Goal: Register for event/course

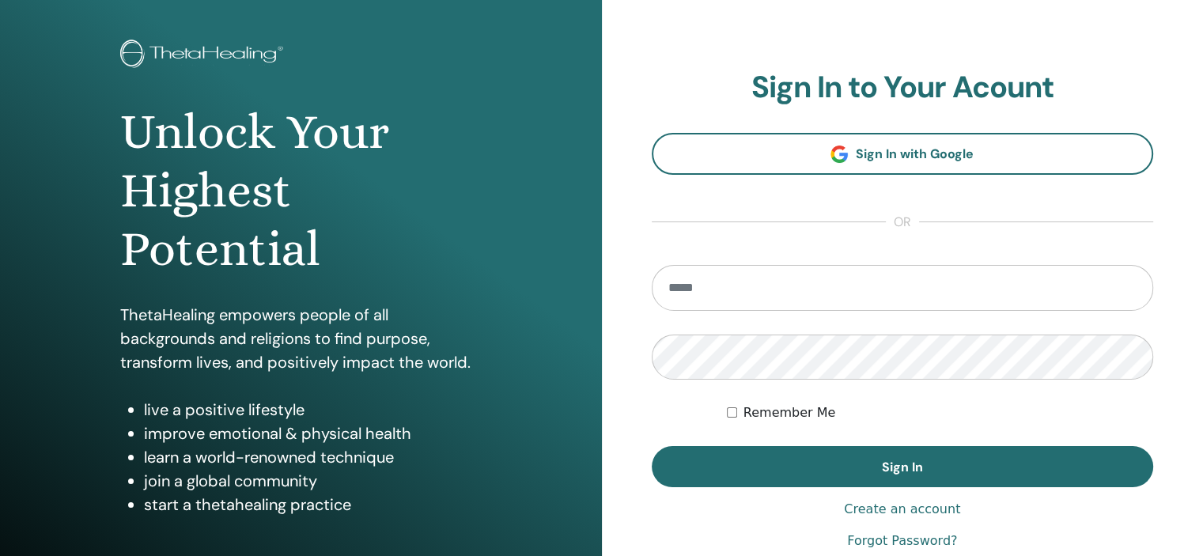
scroll to position [71, 0]
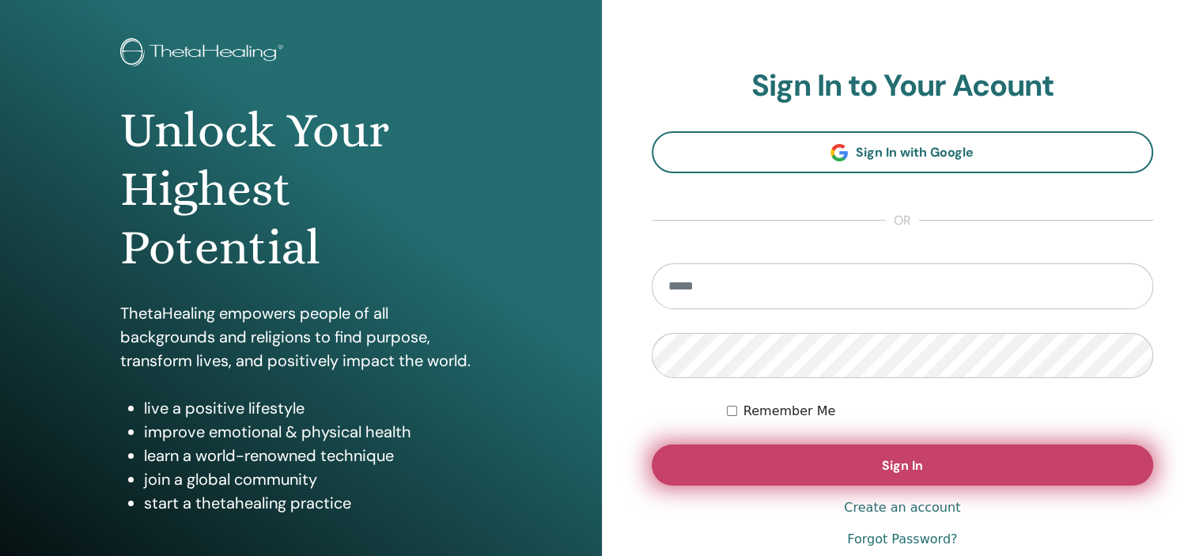
type input "**********"
click at [800, 477] on button "Sign In" at bounding box center [903, 464] width 502 height 41
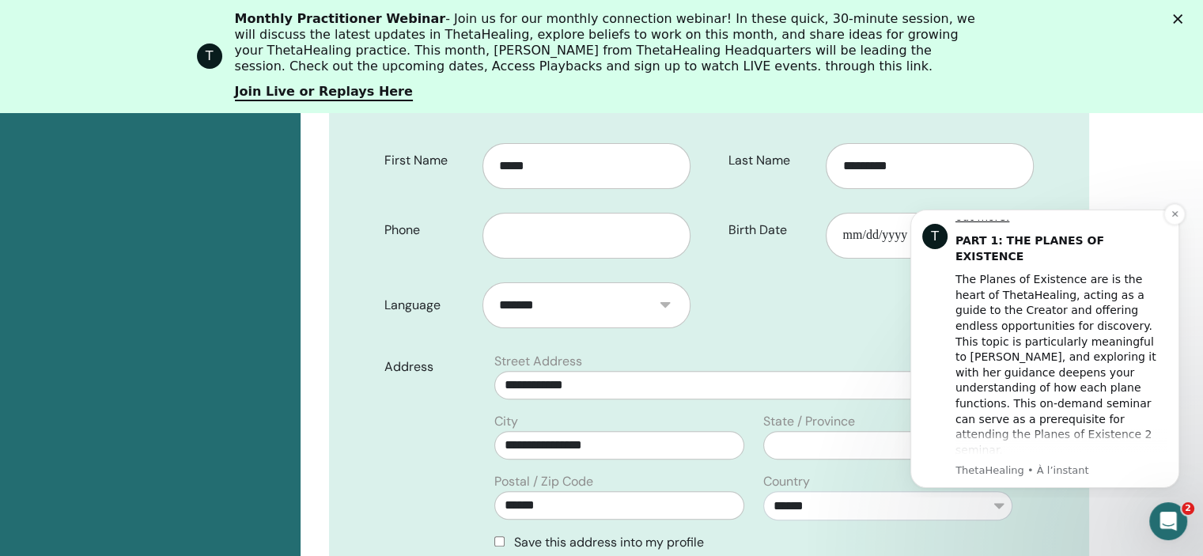
scroll to position [325, 0]
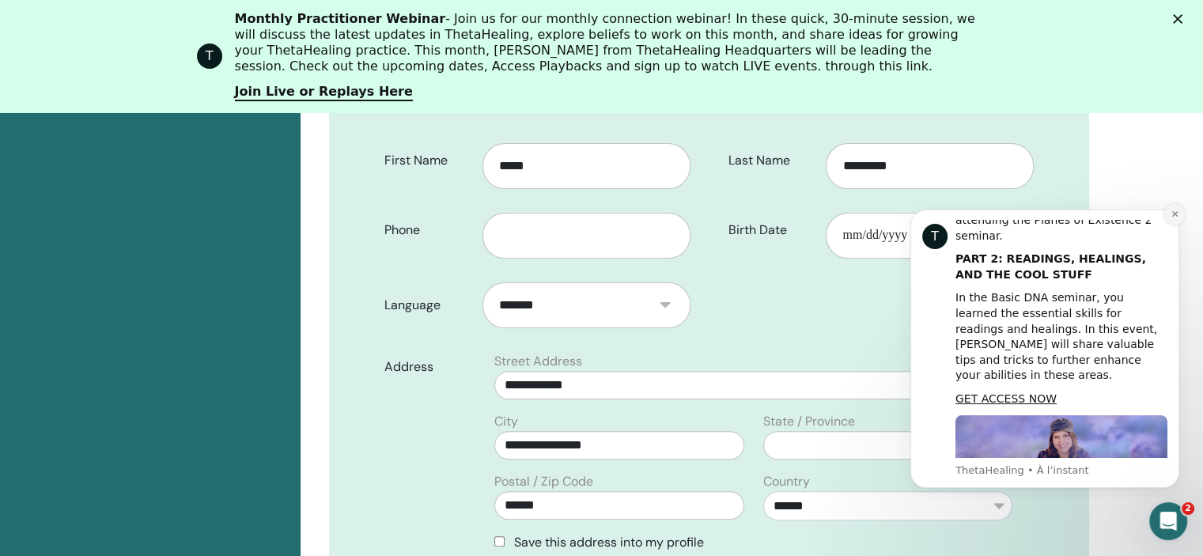
click at [1174, 217] on icon "Dismiss notification" at bounding box center [1174, 214] width 9 height 9
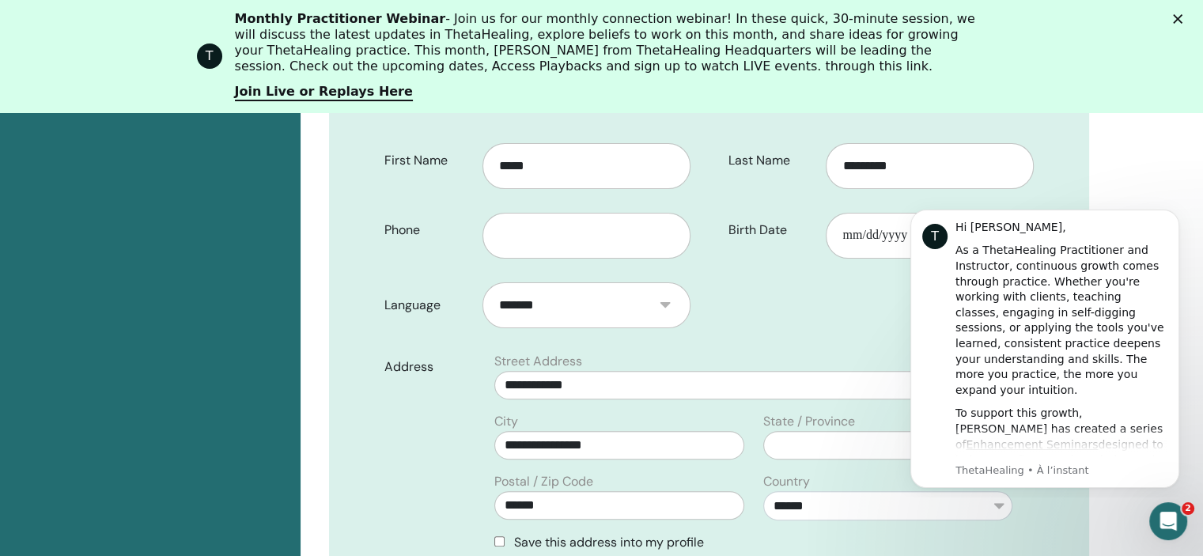
click at [1174, 217] on icon "Dismiss notification" at bounding box center [1174, 213] width 7 height 7
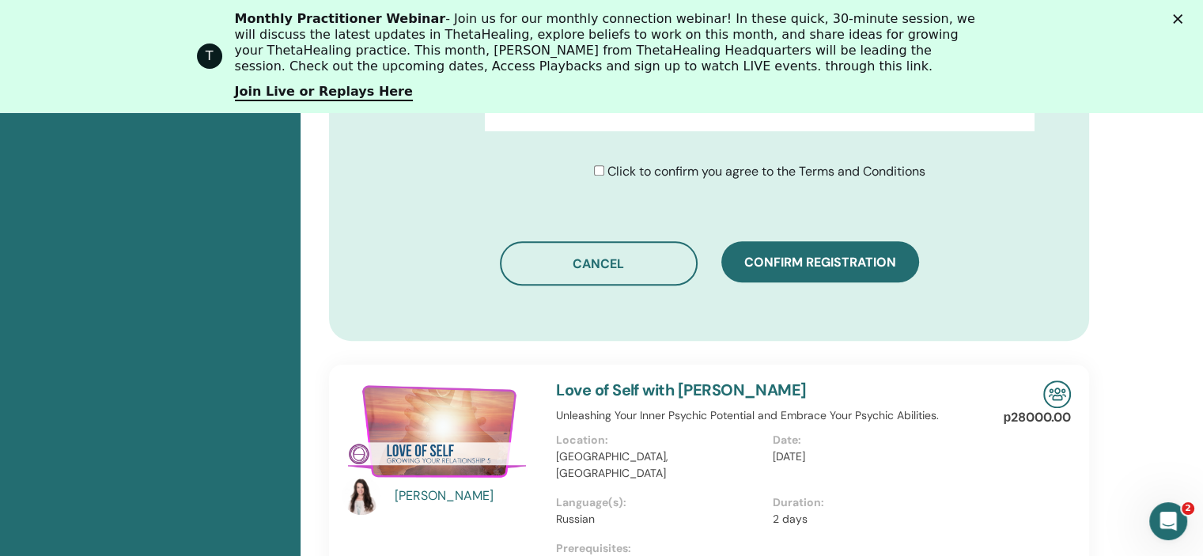
scroll to position [1012, 0]
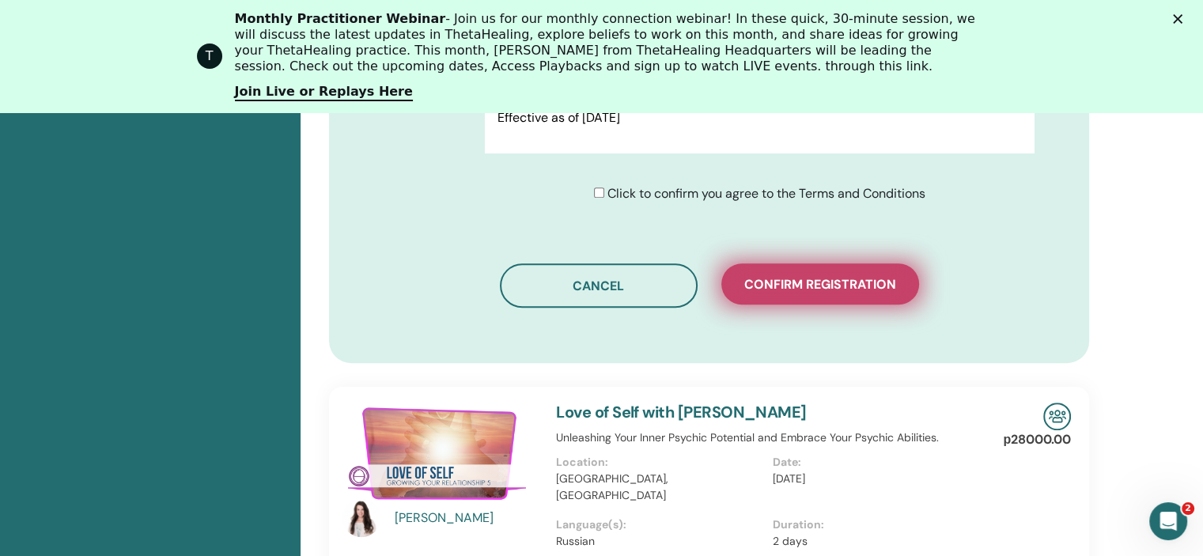
click at [826, 279] on span "Confirm registration" at bounding box center [820, 284] width 152 height 17
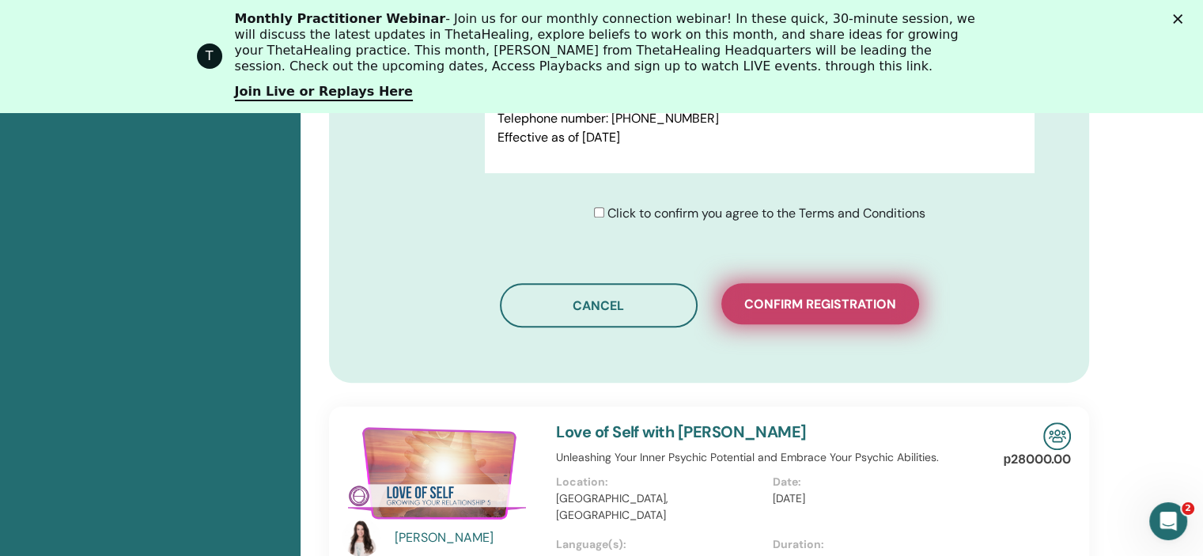
click at [817, 304] on span "Confirm registration" at bounding box center [820, 304] width 152 height 17
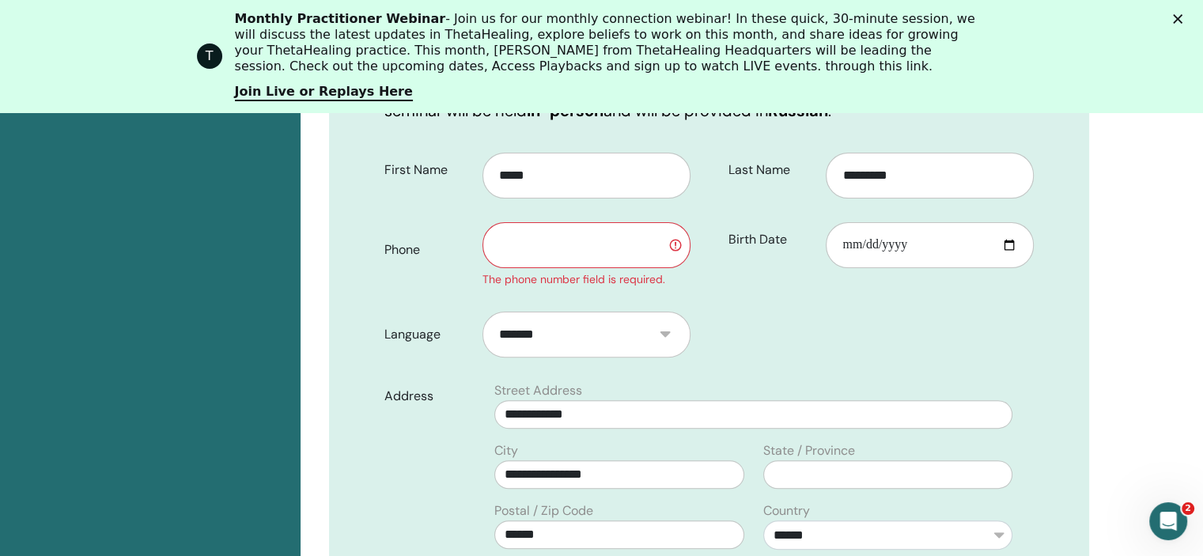
scroll to position [399, 0]
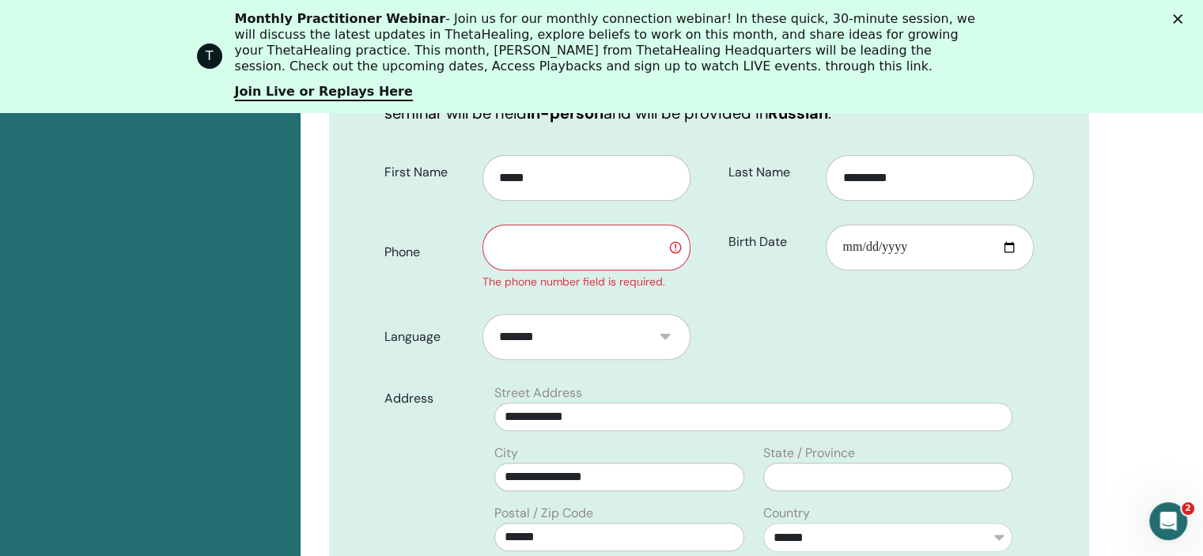
click at [560, 243] on input "text" at bounding box center [586, 248] width 208 height 46
click at [673, 248] on input "*******" at bounding box center [586, 248] width 208 height 46
type input "*"
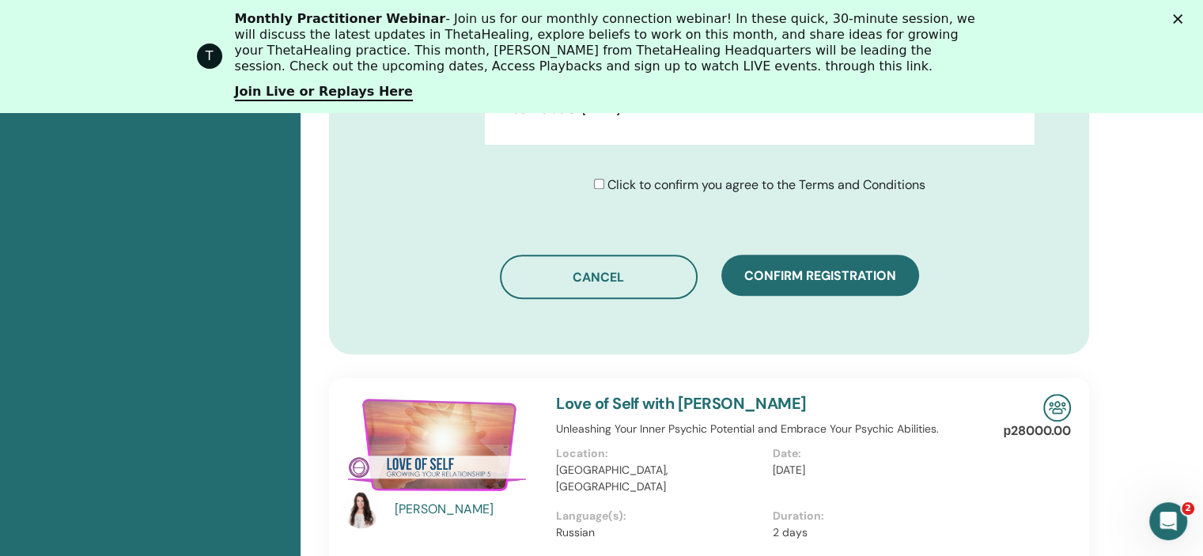
scroll to position [1043, 0]
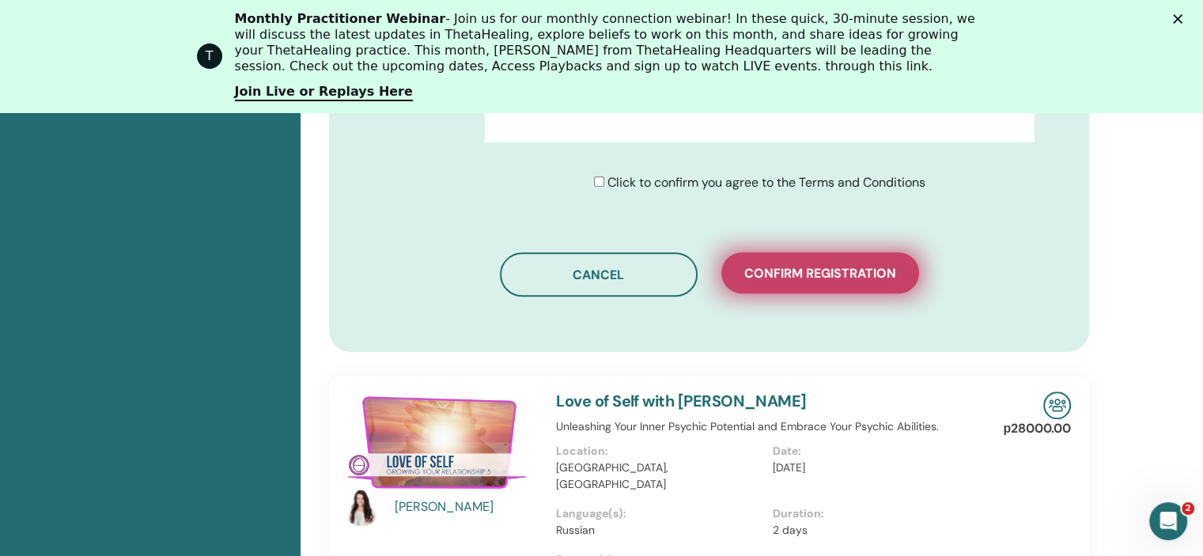
type input "**********"
click at [779, 271] on span "Confirm registration" at bounding box center [820, 273] width 152 height 17
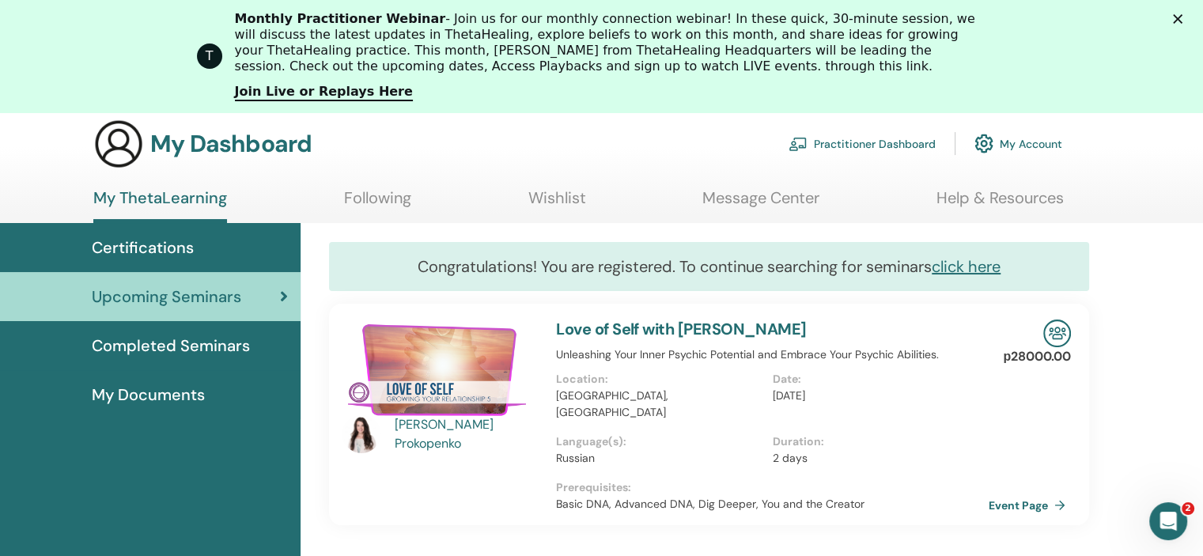
scroll to position [51, 0]
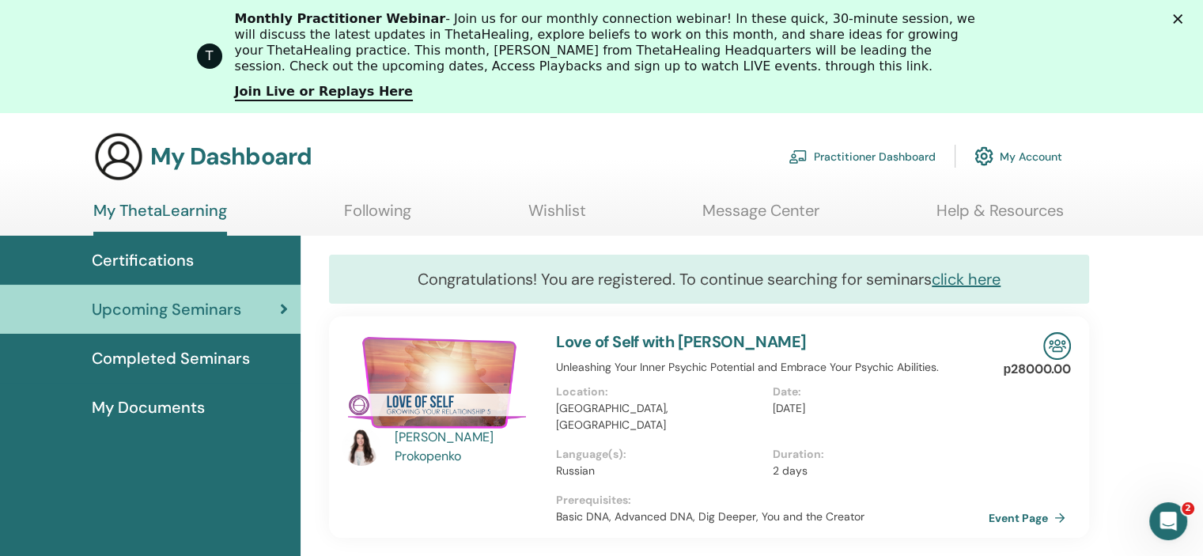
click at [363, 445] on img at bounding box center [361, 447] width 38 height 38
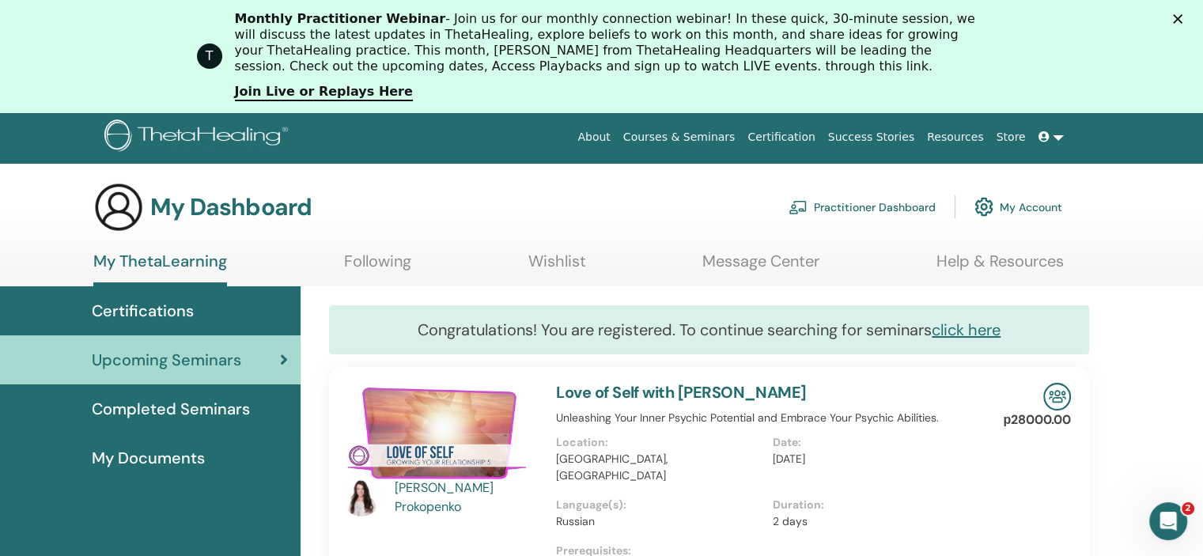
click at [363, 445] on img at bounding box center [439, 433] width 195 height 101
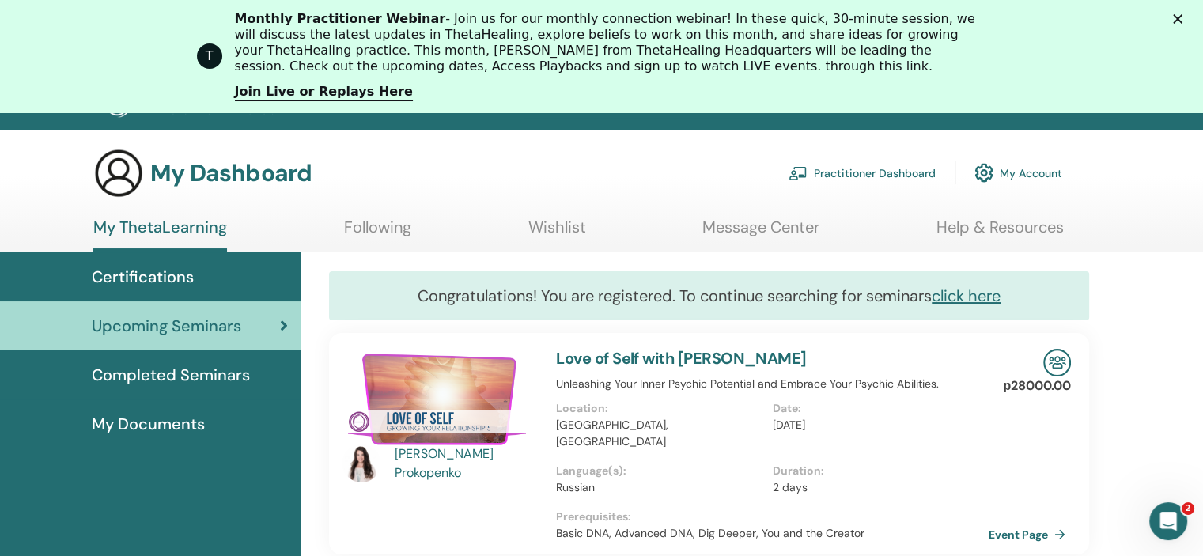
scroll to position [33, 0]
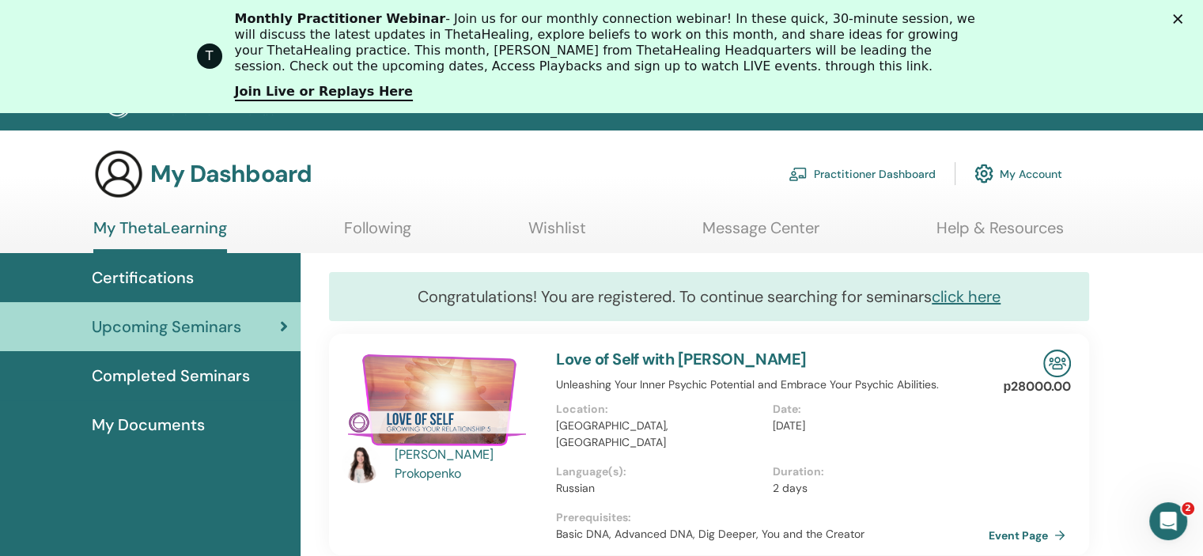
click at [184, 424] on span "My Documents" at bounding box center [148, 425] width 113 height 24
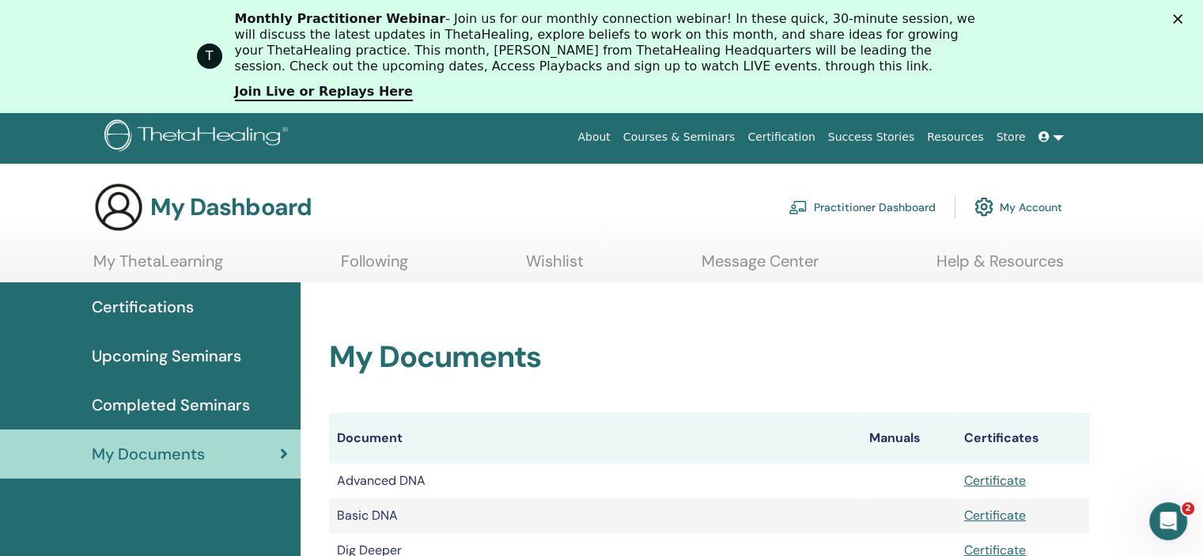
click at [1182, 15] on icon "Fermer" at bounding box center [1177, 18] width 9 height 9
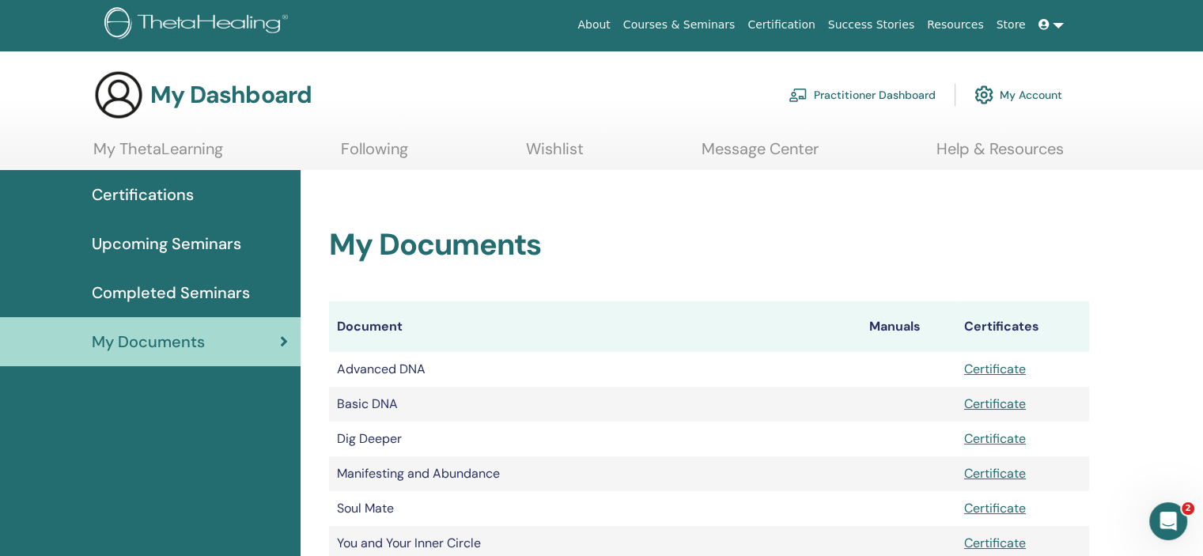
click at [139, 296] on span "Completed Seminars" at bounding box center [171, 293] width 158 height 24
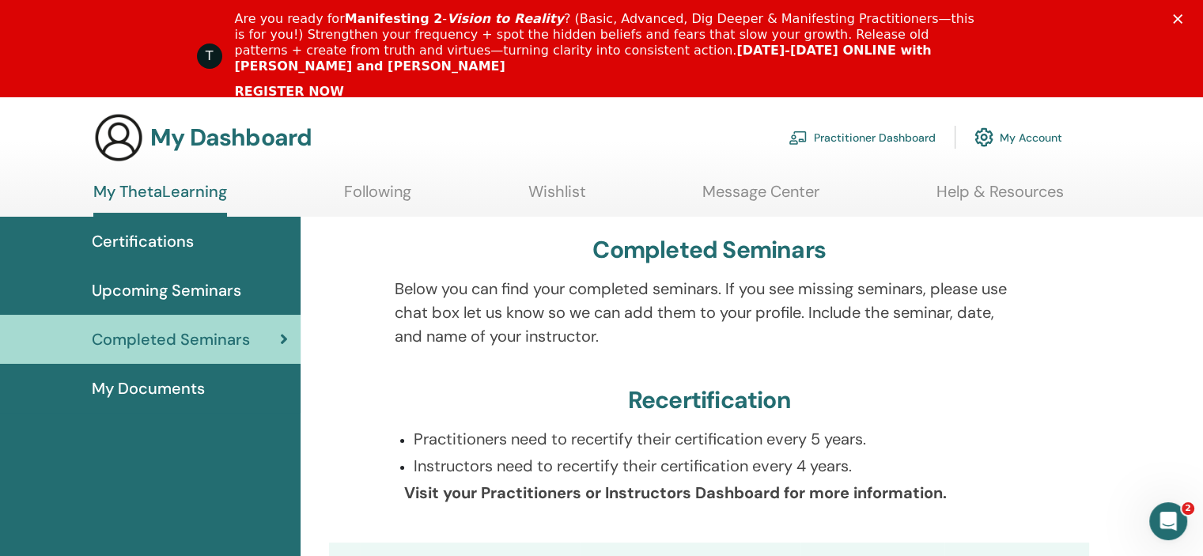
scroll to position [54, 0]
click at [1182, 19] on polygon "Fermer" at bounding box center [1177, 18] width 9 height 9
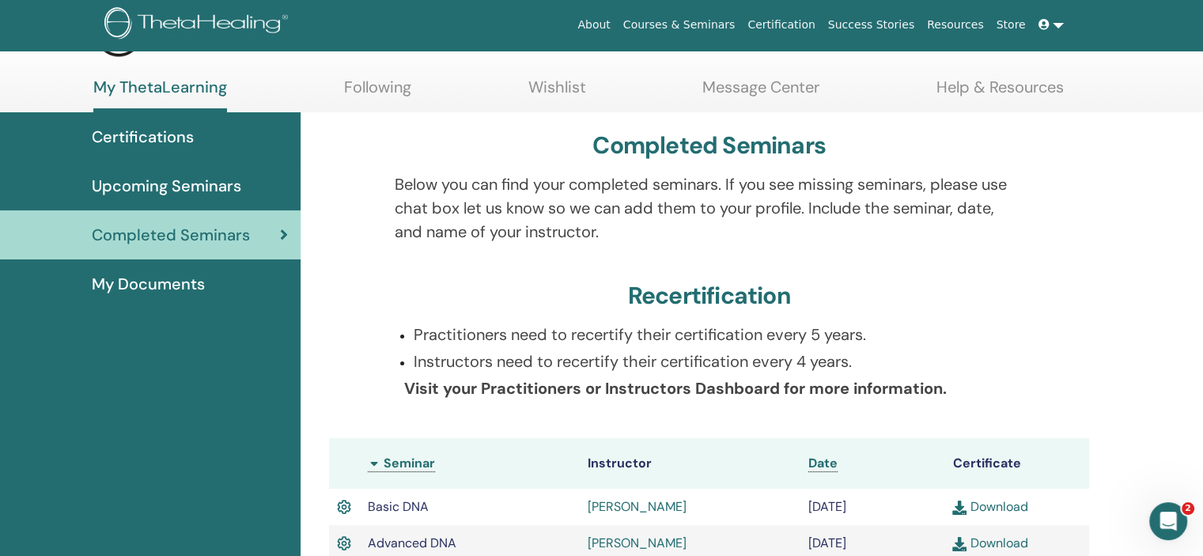
scroll to position [59, 0]
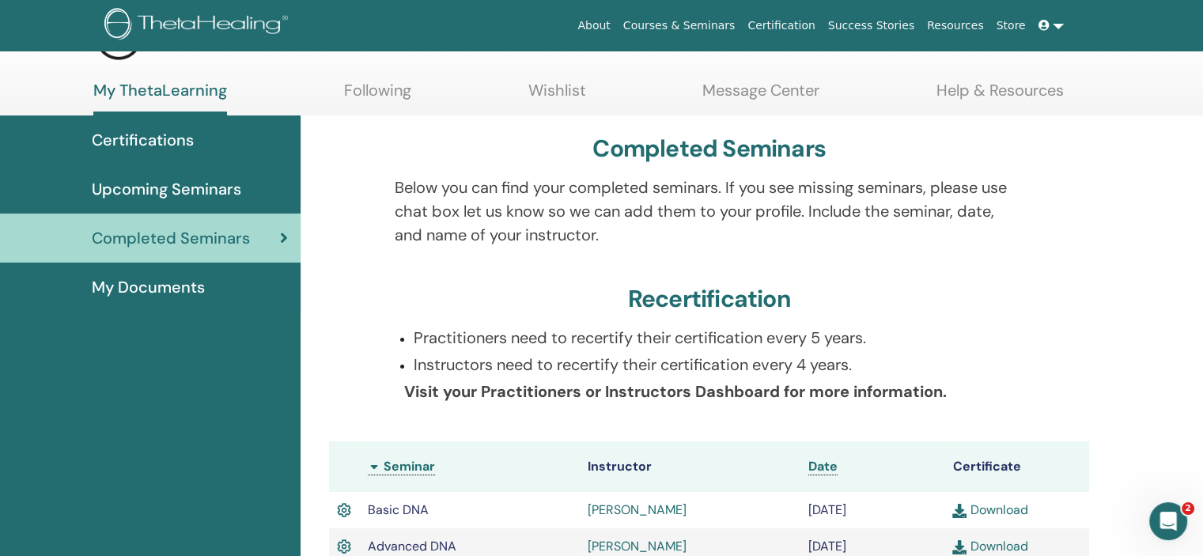
click at [1057, 28] on link at bounding box center [1051, 25] width 38 height 29
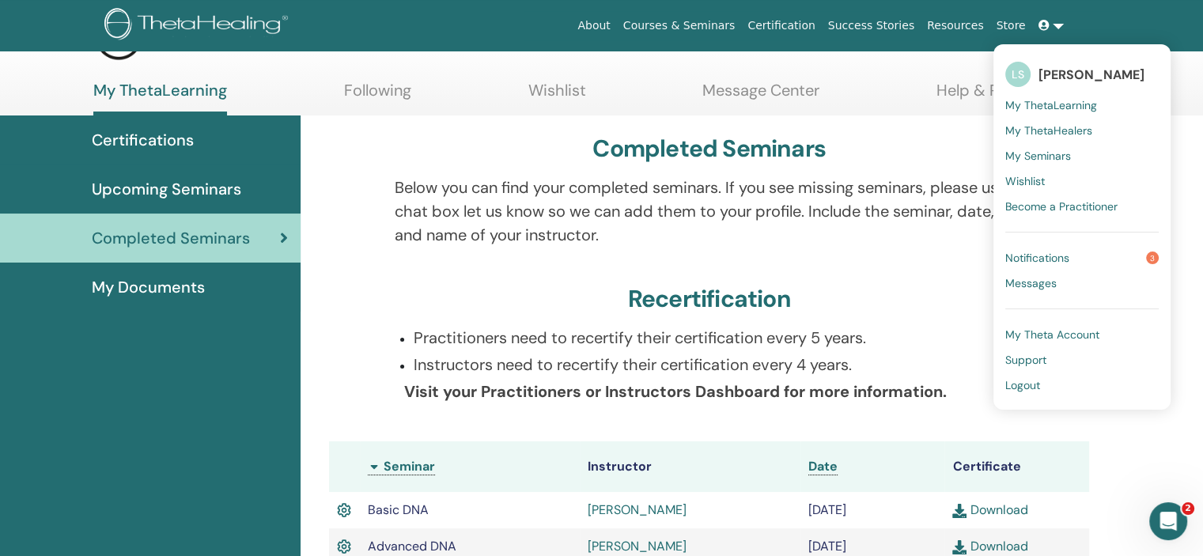
scroll to position [0, 0]
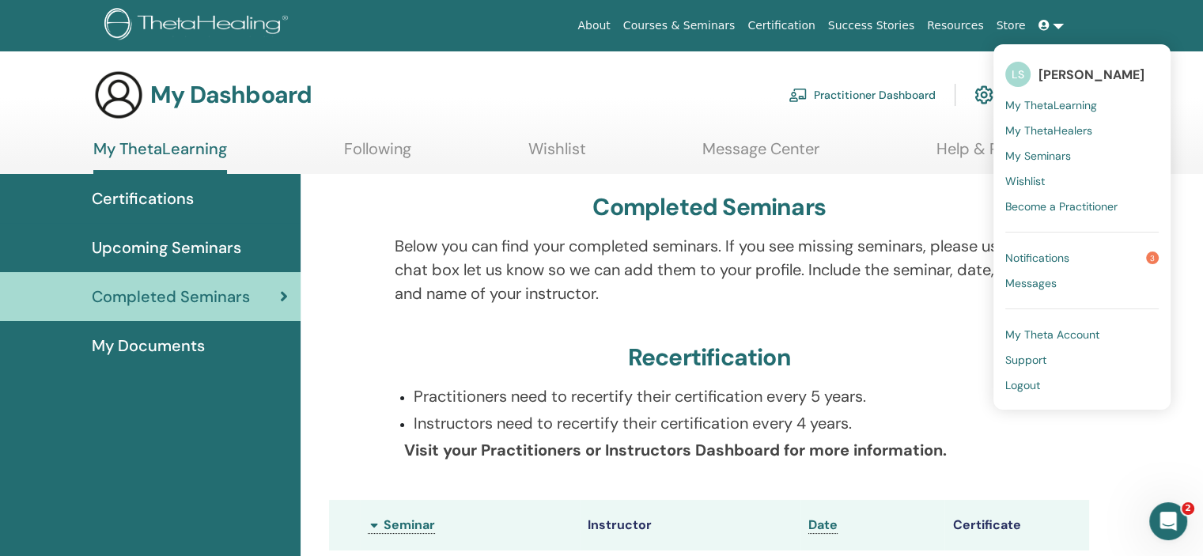
click at [490, 27] on div "About Courses & Seminars Certification Success Stories Resources Store LS [PERS…" at bounding box center [711, 25] width 811 height 29
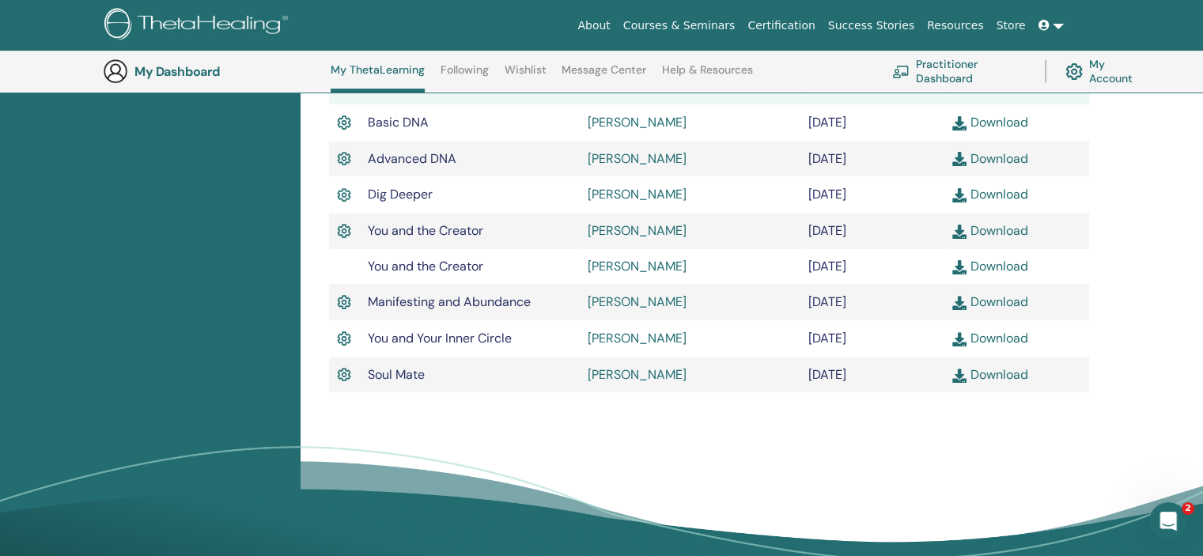
scroll to position [490, 0]
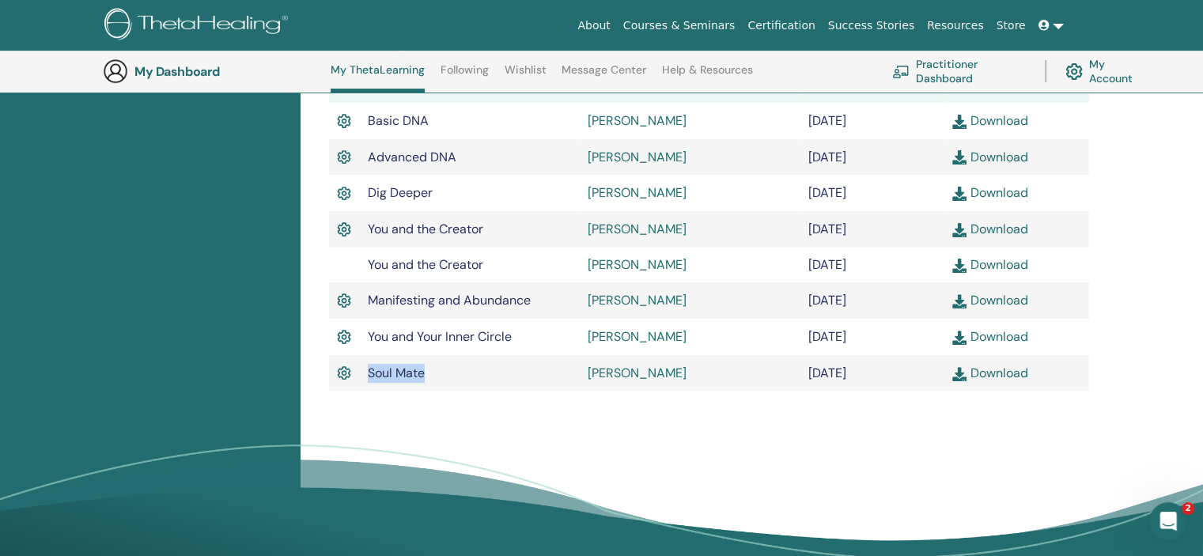
drag, startPoint x: 433, startPoint y: 375, endPoint x: 364, endPoint y: 374, distance: 69.6
click at [364, 374] on td "Soul Mate" at bounding box center [470, 373] width 221 height 36
copy span "Soul Mate"
